Goal: Transaction & Acquisition: Subscribe to service/newsletter

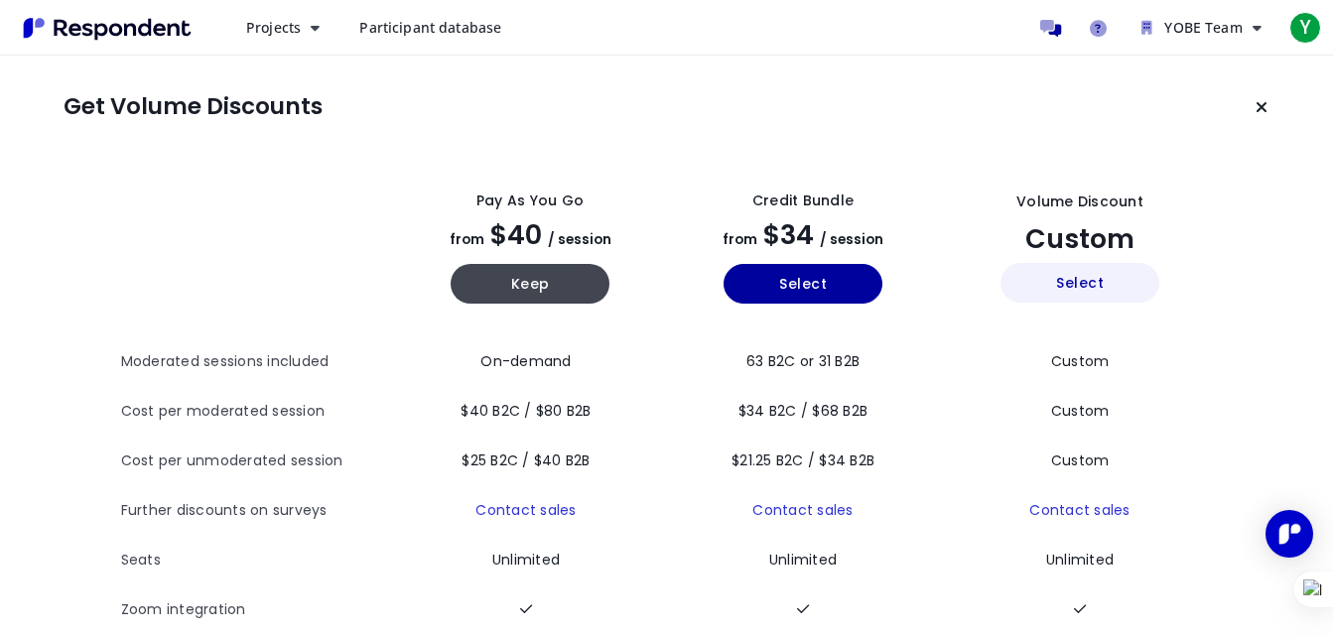
click at [1028, 278] on button "Select" at bounding box center [1080, 283] width 159 height 40
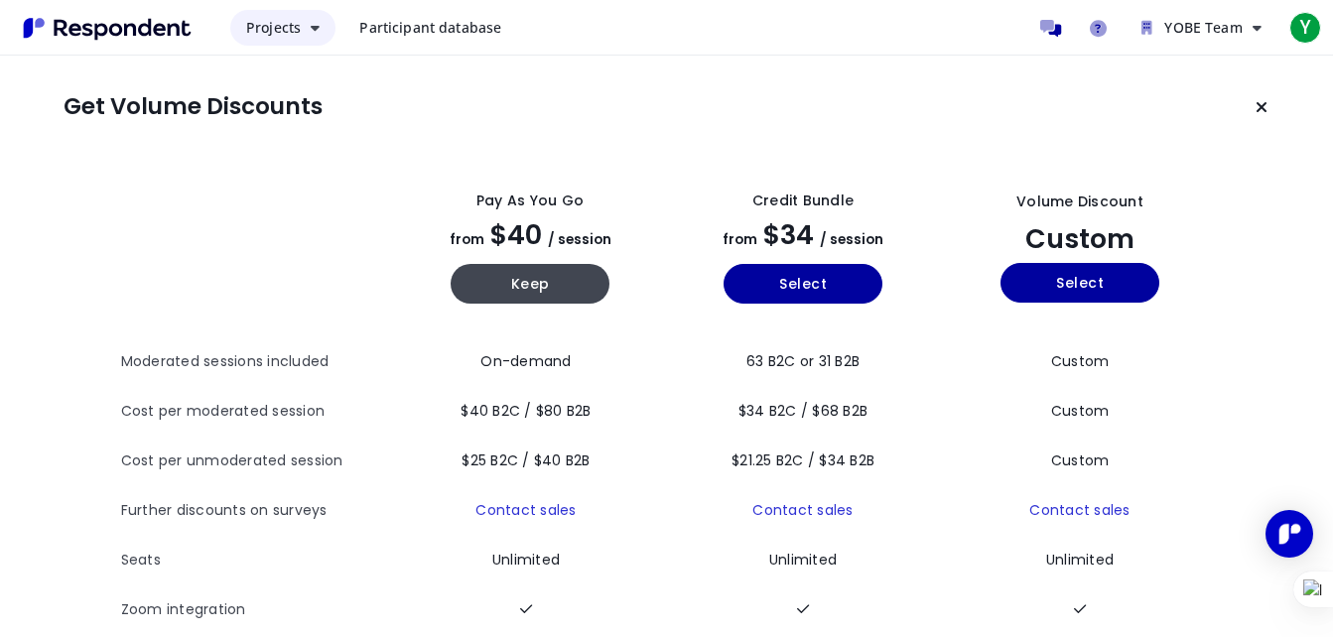
click at [294, 28] on span "Projects" at bounding box center [273, 27] width 55 height 19
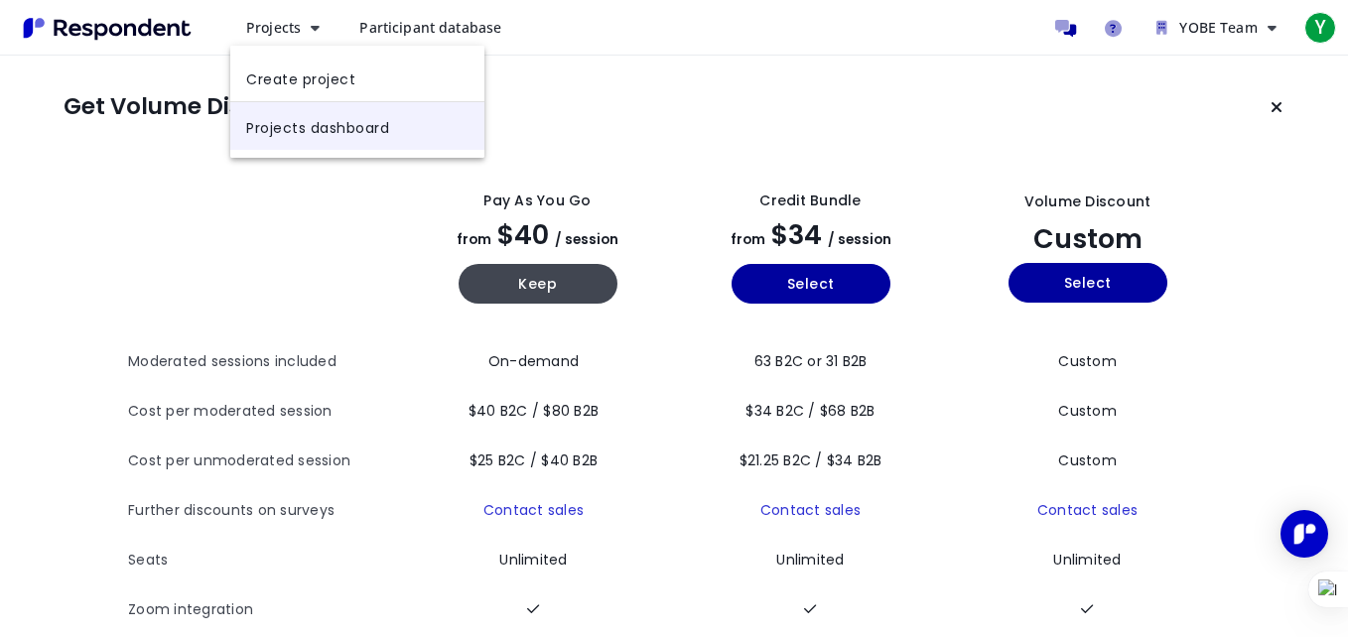
click at [345, 127] on link "Projects dashboard" at bounding box center [357, 126] width 254 height 48
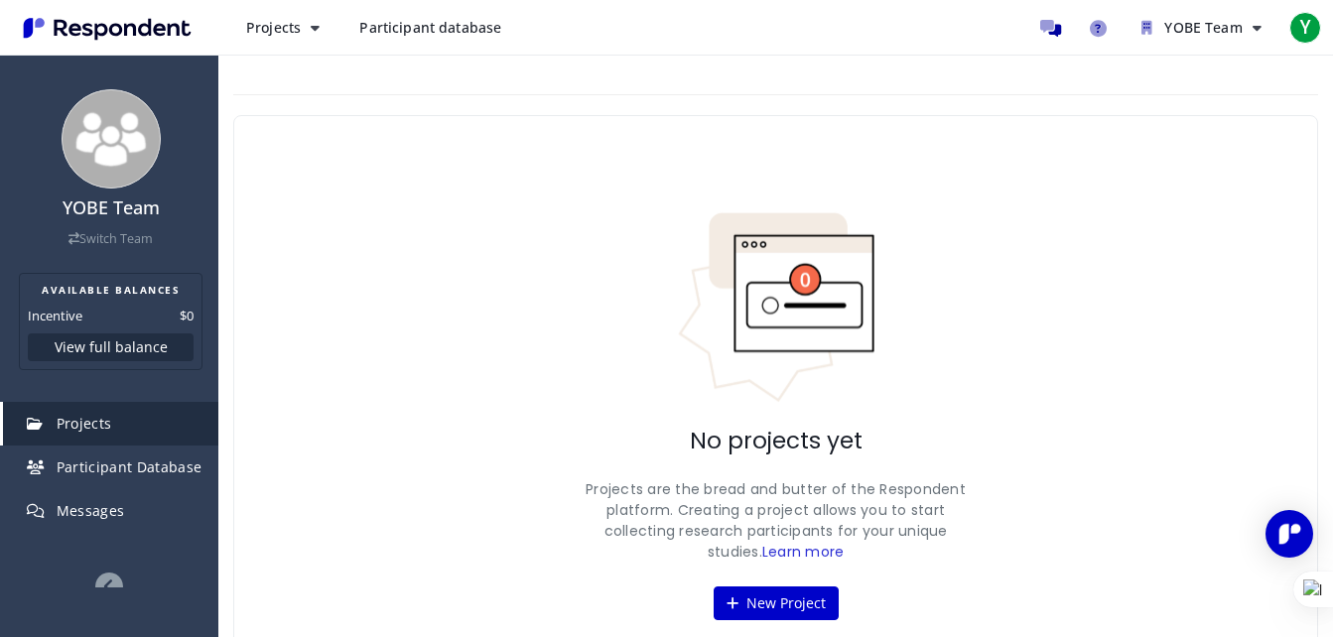
click at [109, 430] on span "Projects" at bounding box center [85, 423] width 56 height 19
click at [317, 27] on icon "Main navigation" at bounding box center [315, 28] width 9 height 14
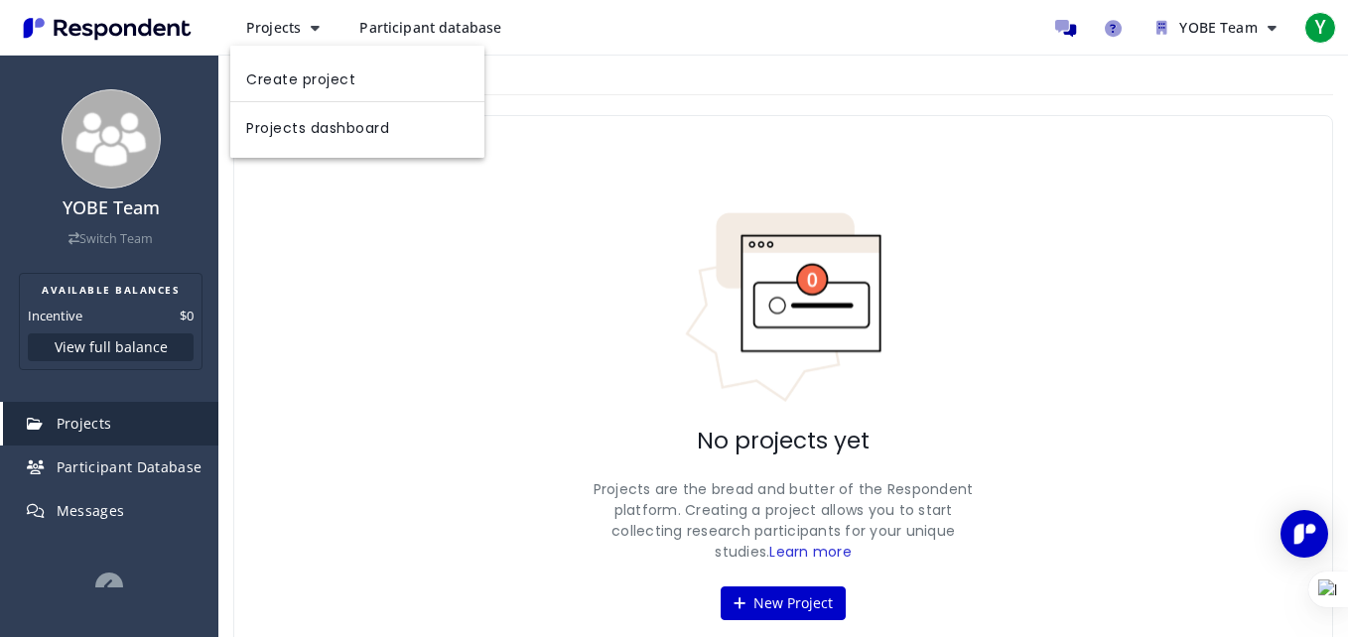
click at [403, 28] on md-backdrop at bounding box center [674, 318] width 1348 height 637
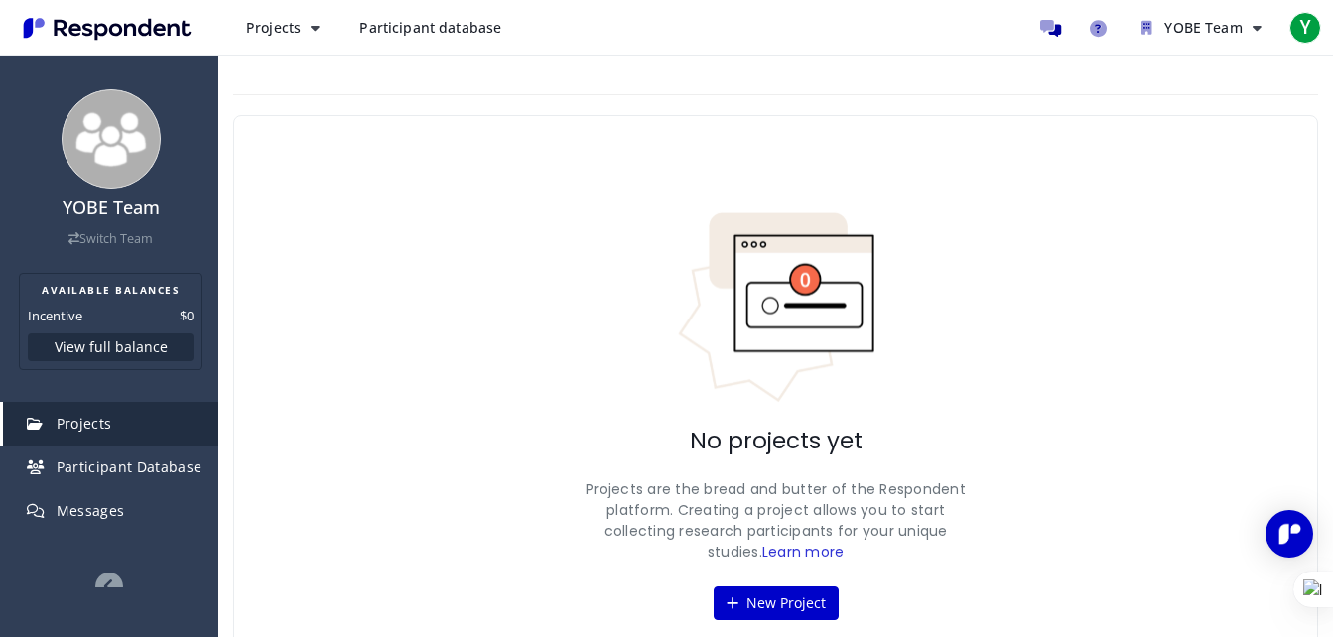
click at [403, 28] on span "Participant database" at bounding box center [430, 27] width 142 height 19
